Goal: Information Seeking & Learning: Learn about a topic

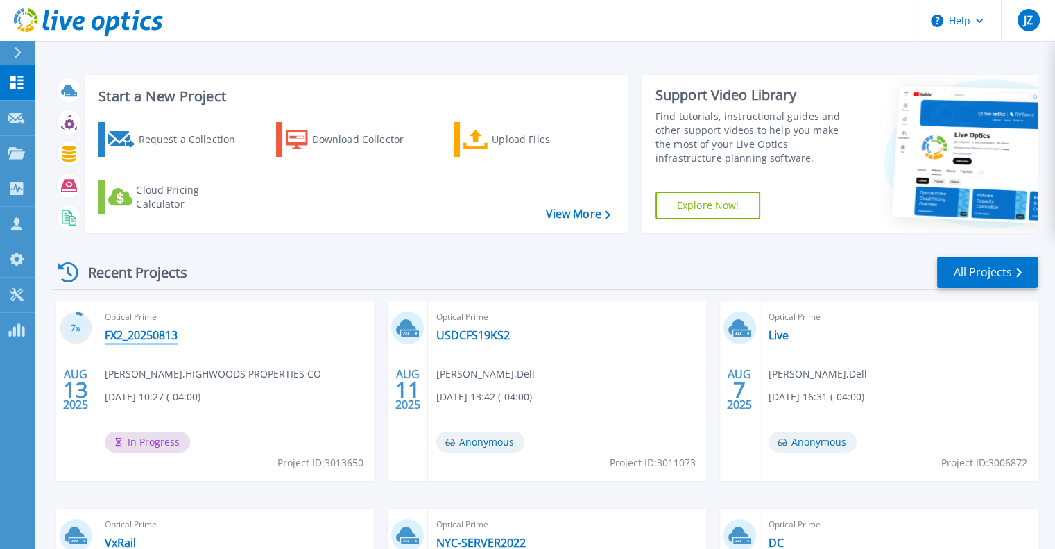
click at [154, 334] on link "FX2_20250813" at bounding box center [141, 335] width 73 height 14
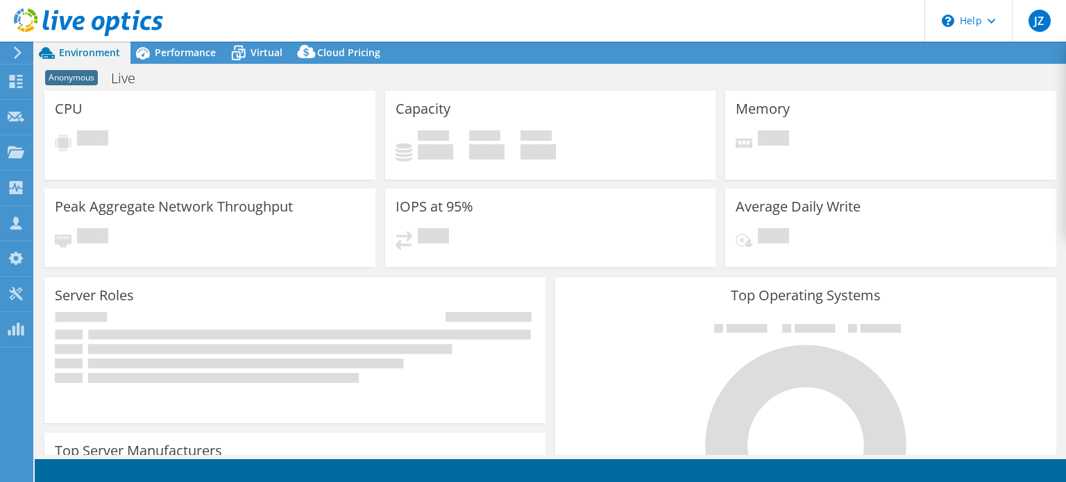
select select "USD"
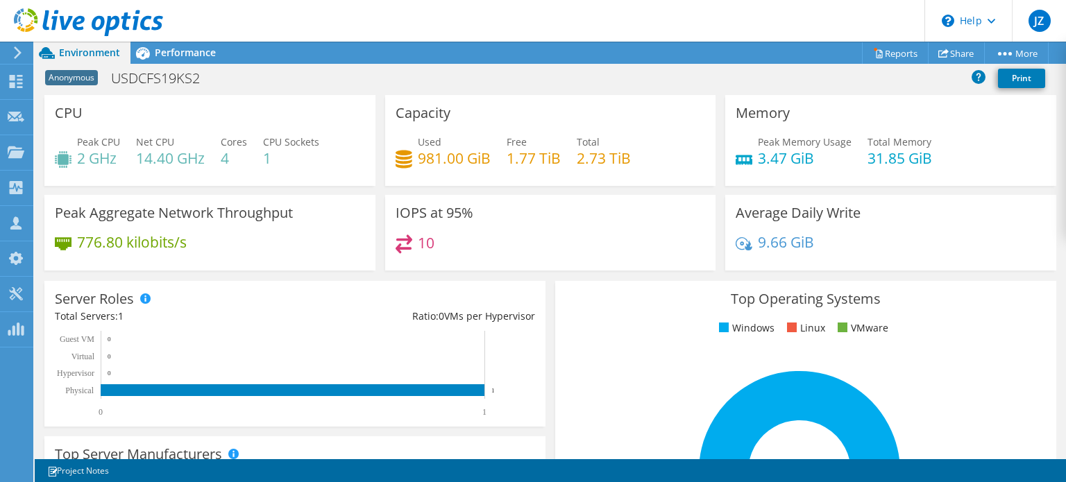
drag, startPoint x: 171, startPoint y: 49, endPoint x: 237, endPoint y: 130, distance: 104.7
click at [171, 49] on span "Performance" at bounding box center [185, 52] width 61 height 13
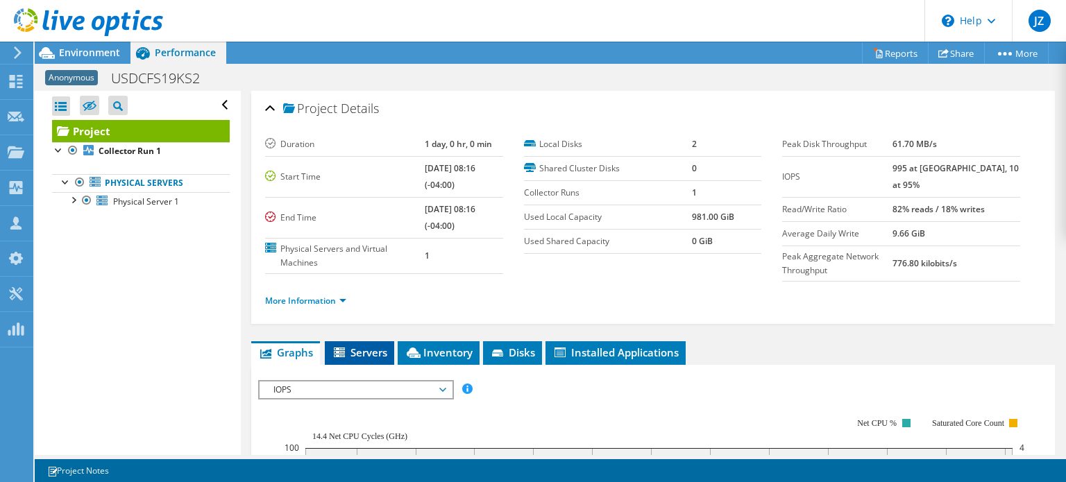
click at [372, 354] on span "Servers" at bounding box center [359, 352] width 55 height 14
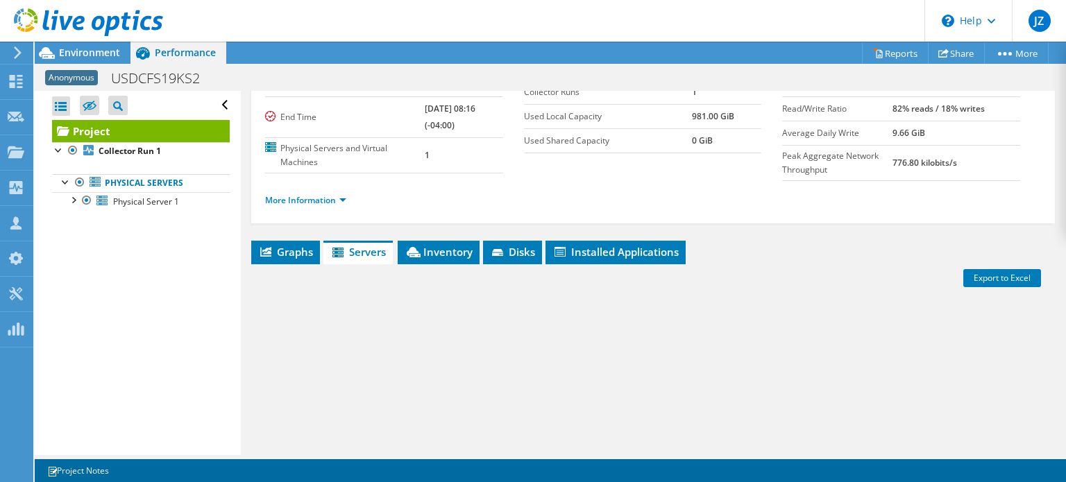
scroll to position [208, 0]
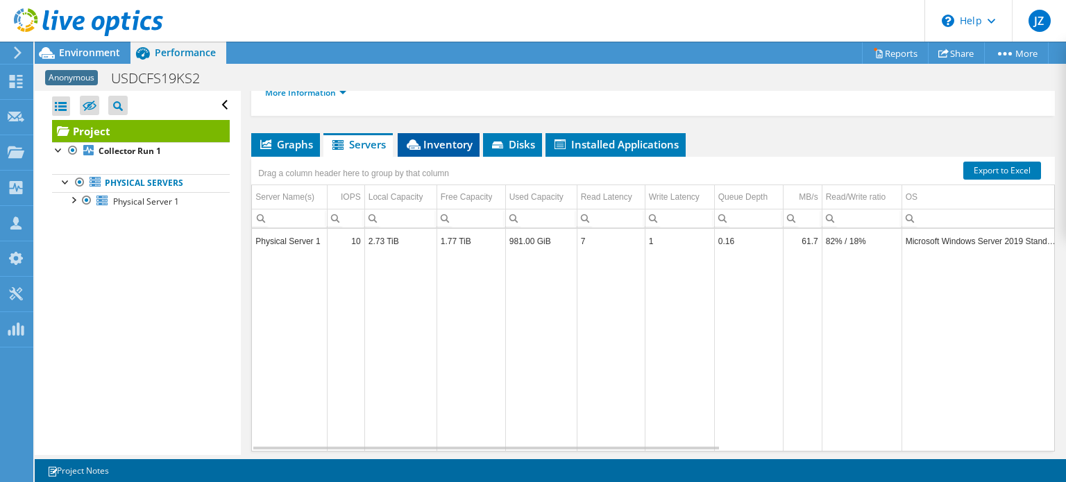
click at [460, 143] on span "Inventory" at bounding box center [438, 144] width 68 height 14
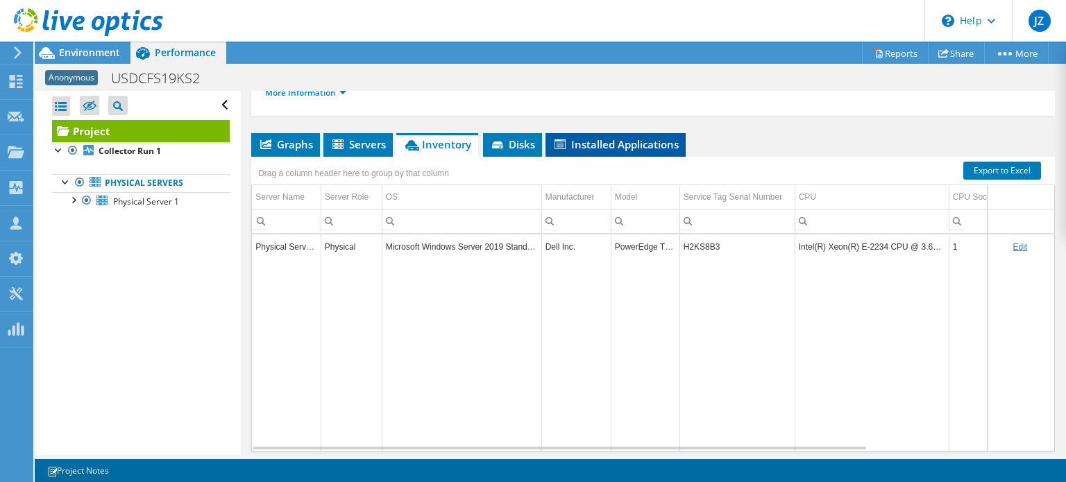
drag, startPoint x: 599, startPoint y: 144, endPoint x: 579, endPoint y: 153, distance: 22.3
click at [599, 144] on span "Installed Applications" at bounding box center [615, 144] width 126 height 14
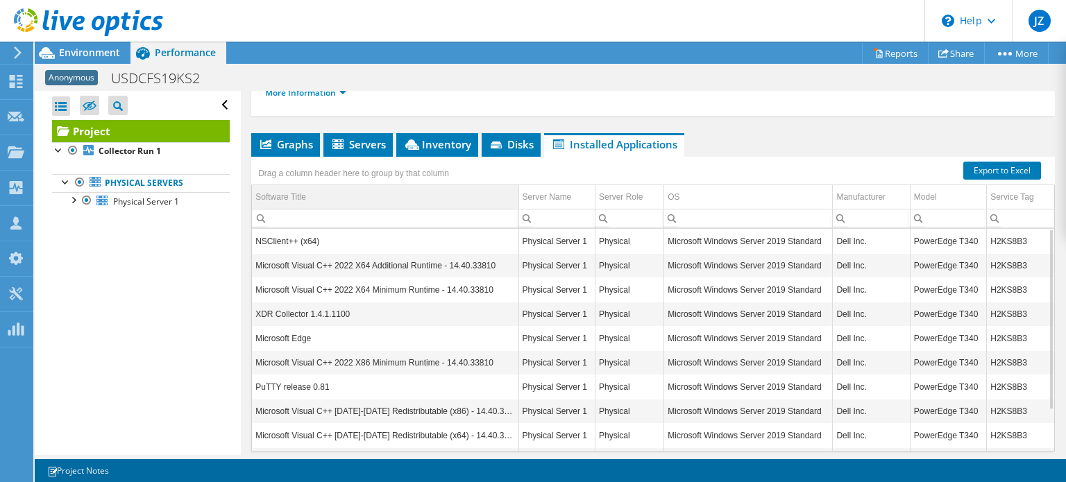
click at [333, 191] on td "Software Title" at bounding box center [385, 197] width 266 height 24
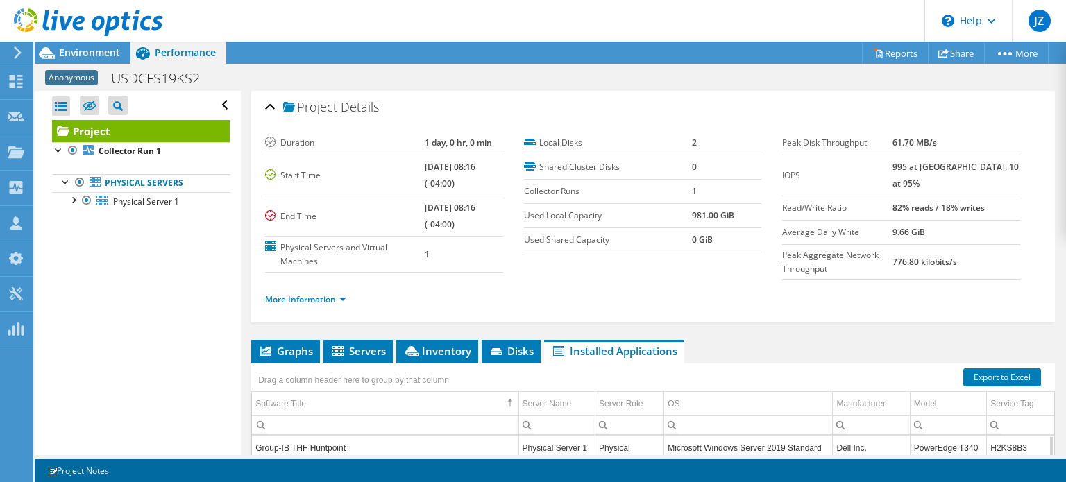
scroll to position [0, 0]
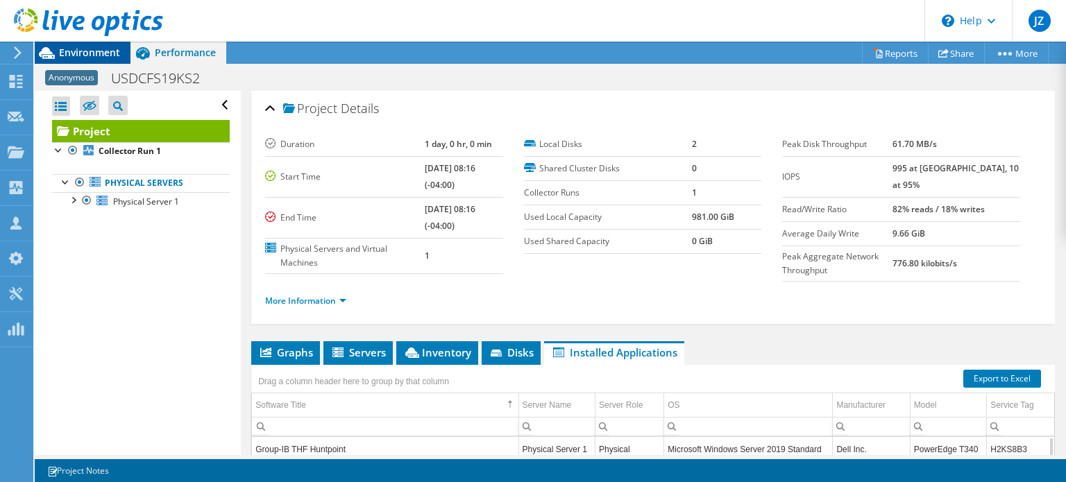
click at [92, 58] on span "Environment" at bounding box center [89, 52] width 61 height 13
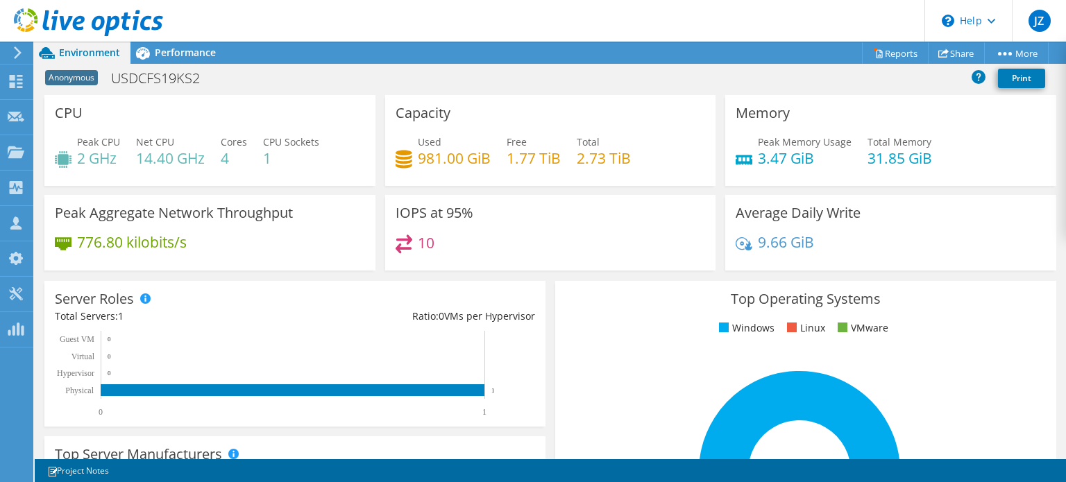
drag, startPoint x: 185, startPoint y: 49, endPoint x: 1052, endPoint y: 263, distance: 893.1
click at [185, 49] on span "Performance" at bounding box center [185, 52] width 61 height 13
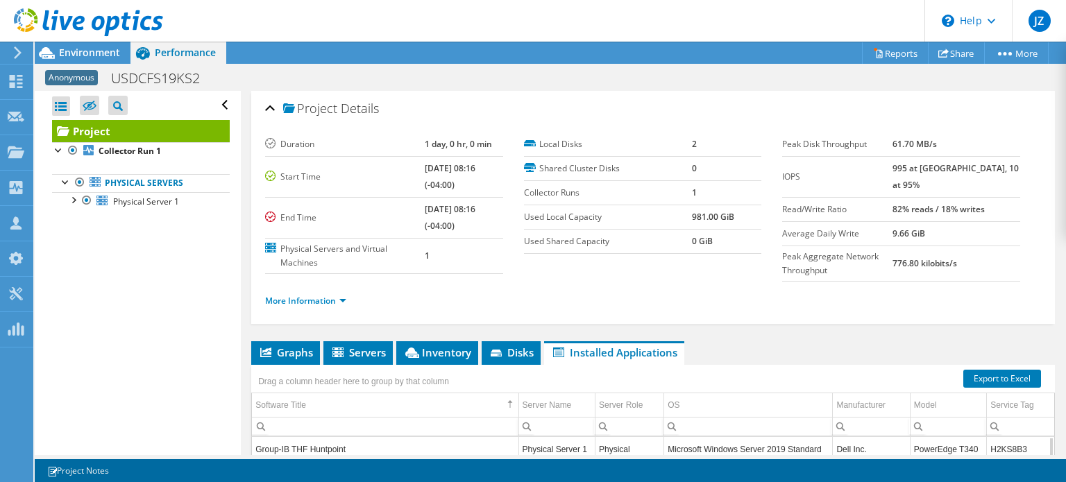
drag, startPoint x: 105, startPoint y: 56, endPoint x: 1010, endPoint y: 160, distance: 910.6
click at [105, 56] on span "Environment" at bounding box center [89, 52] width 61 height 13
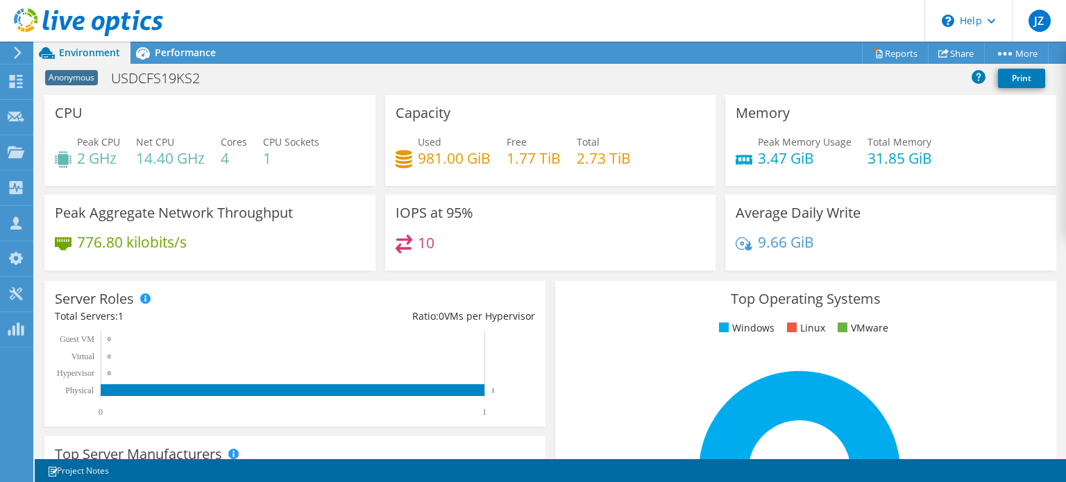
drag, startPoint x: 155, startPoint y: 54, endPoint x: 99, endPoint y: 203, distance: 158.7
click at [155, 54] on span "Performance" at bounding box center [185, 52] width 61 height 13
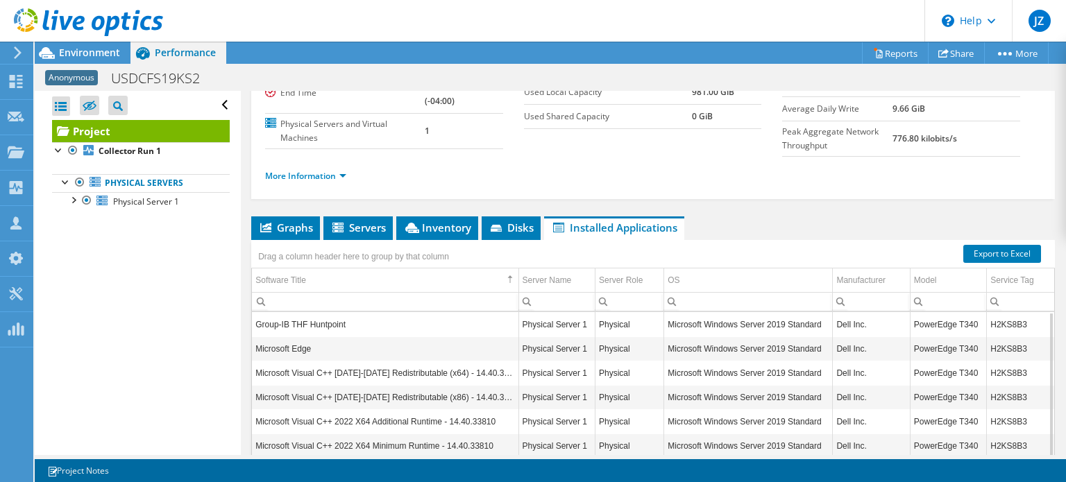
scroll to position [208, 0]
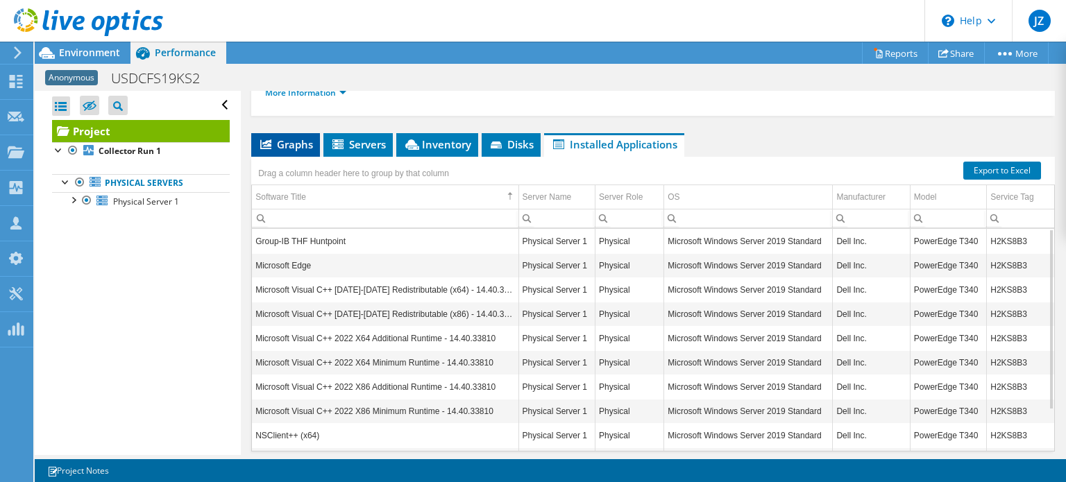
click at [289, 142] on span "Graphs" at bounding box center [285, 144] width 55 height 14
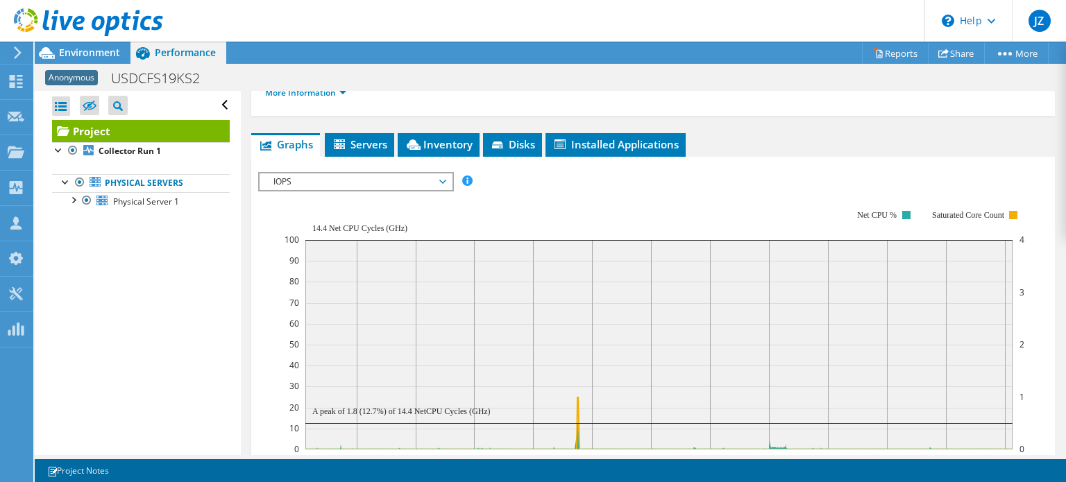
click at [334, 180] on span "IOPS" at bounding box center [355, 181] width 178 height 17
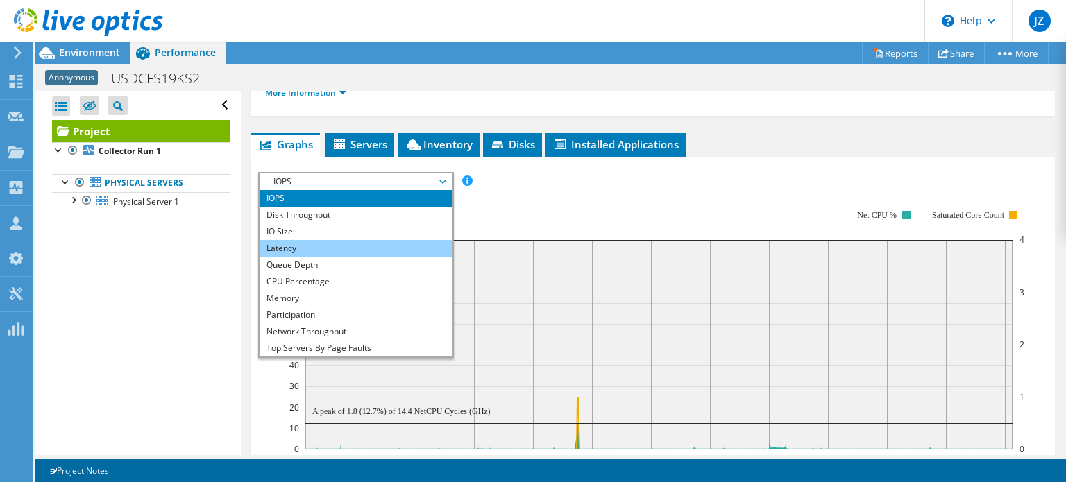
click at [321, 246] on li "Latency" at bounding box center [355, 248] width 192 height 17
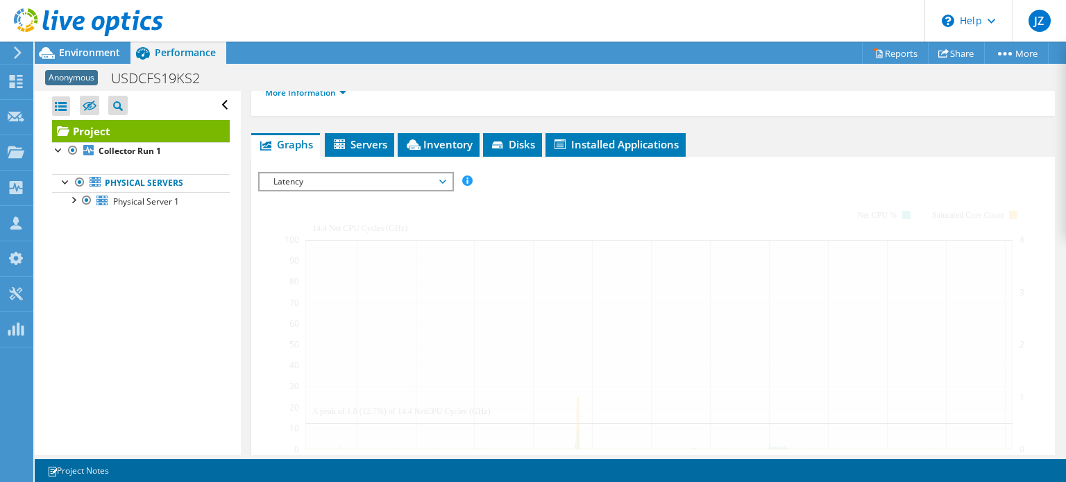
click at [798, 157] on div "IOPS Disk Throughput IO Size Latency Queue Depth CPU Percentage Memory Page Fau…" at bounding box center [652, 406] width 789 height 499
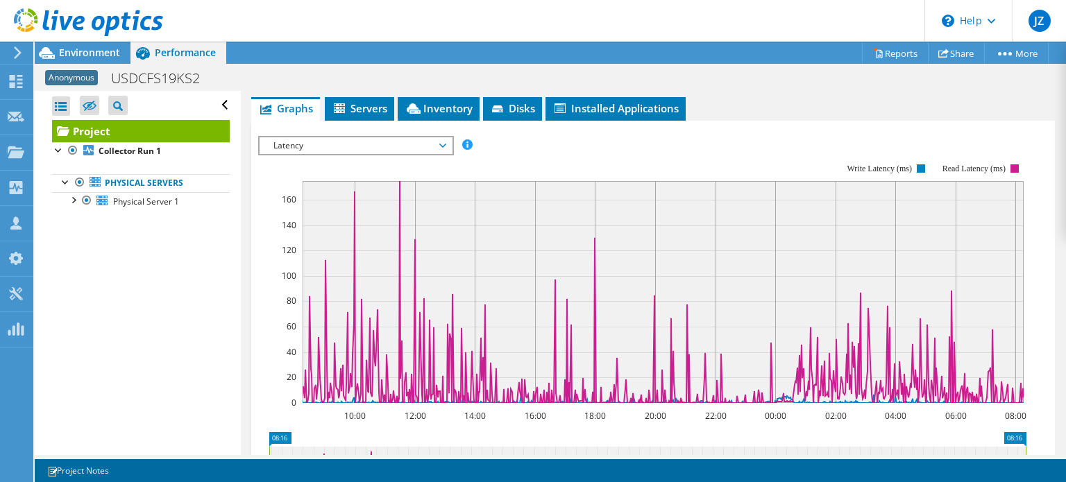
scroll to position [277, 0]
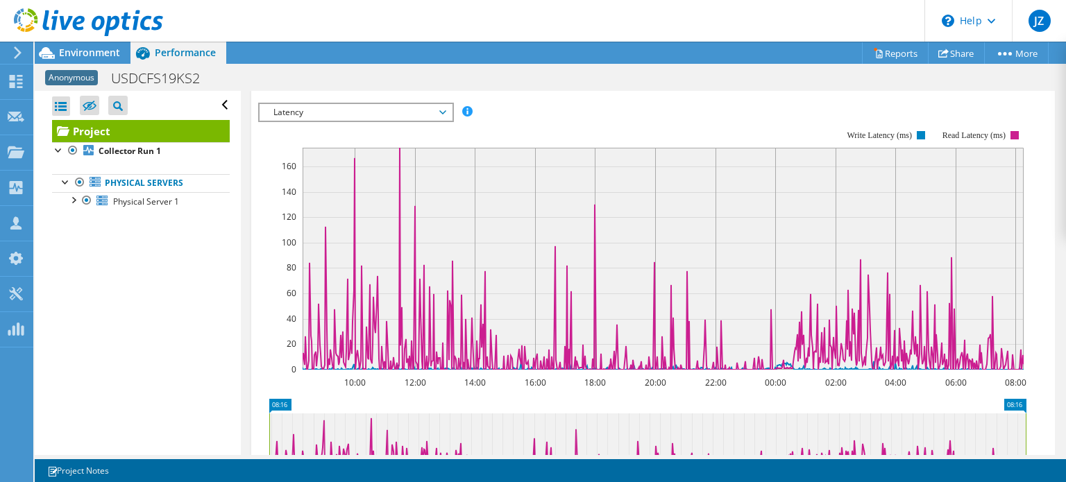
click at [214, 293] on div "Open All Close All Hide Excluded Nodes Project Tree Filter" at bounding box center [137, 273] width 205 height 364
drag, startPoint x: 405, startPoint y: 112, endPoint x: 394, endPoint y: 126, distance: 17.8
click at [405, 112] on span "Latency" at bounding box center [355, 112] width 178 height 17
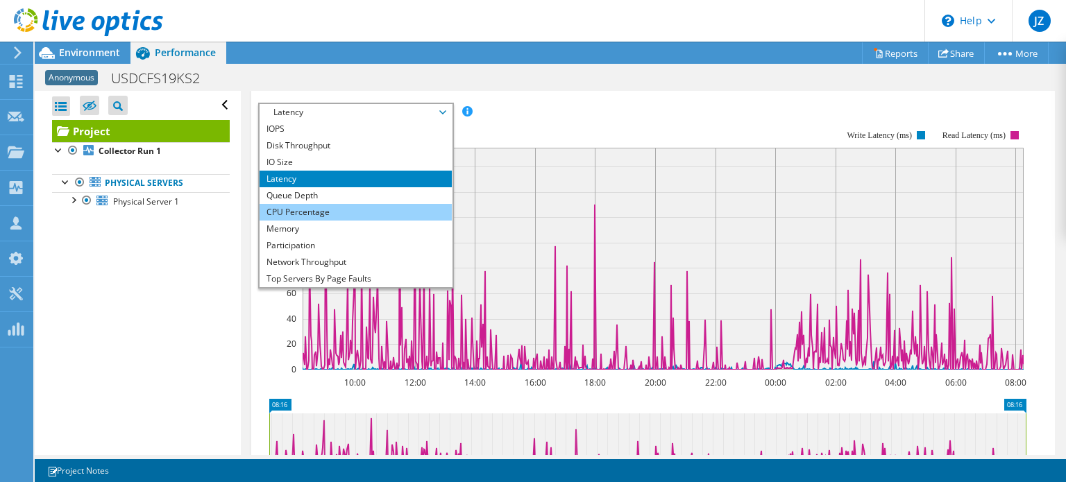
click at [328, 212] on li "CPU Percentage" at bounding box center [355, 212] width 192 height 17
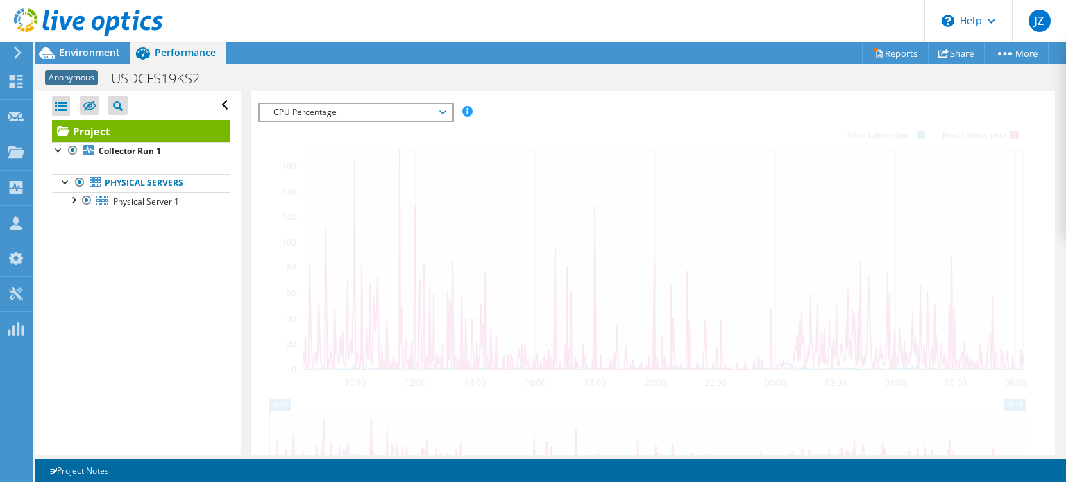
click at [564, 105] on div at bounding box center [652, 340] width 789 height 474
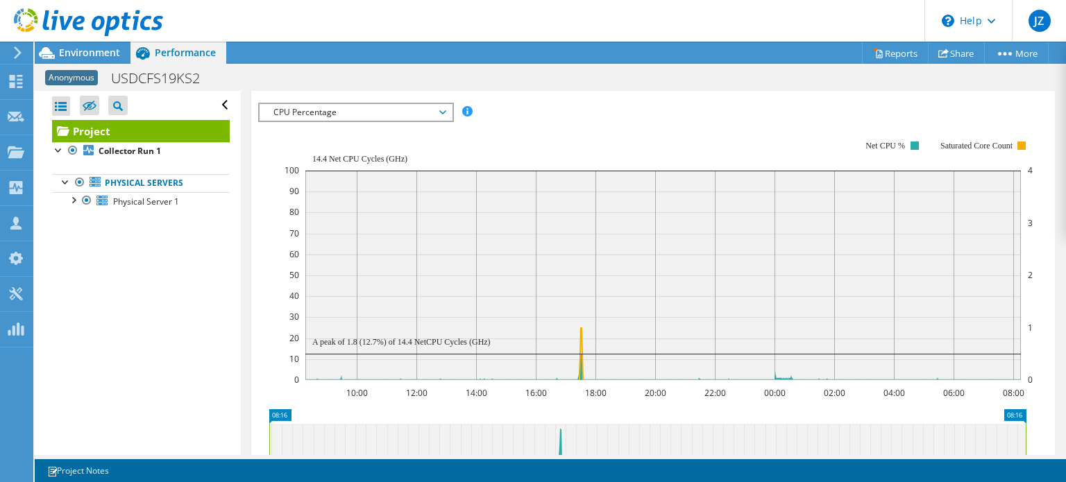
click at [862, 111] on div "IOPS Disk Throughput IO Size Latency Queue Depth CPU Percentage Memory Page Fau…" at bounding box center [652, 112] width 789 height 19
